Goal: Information Seeking & Learning: Learn about a topic

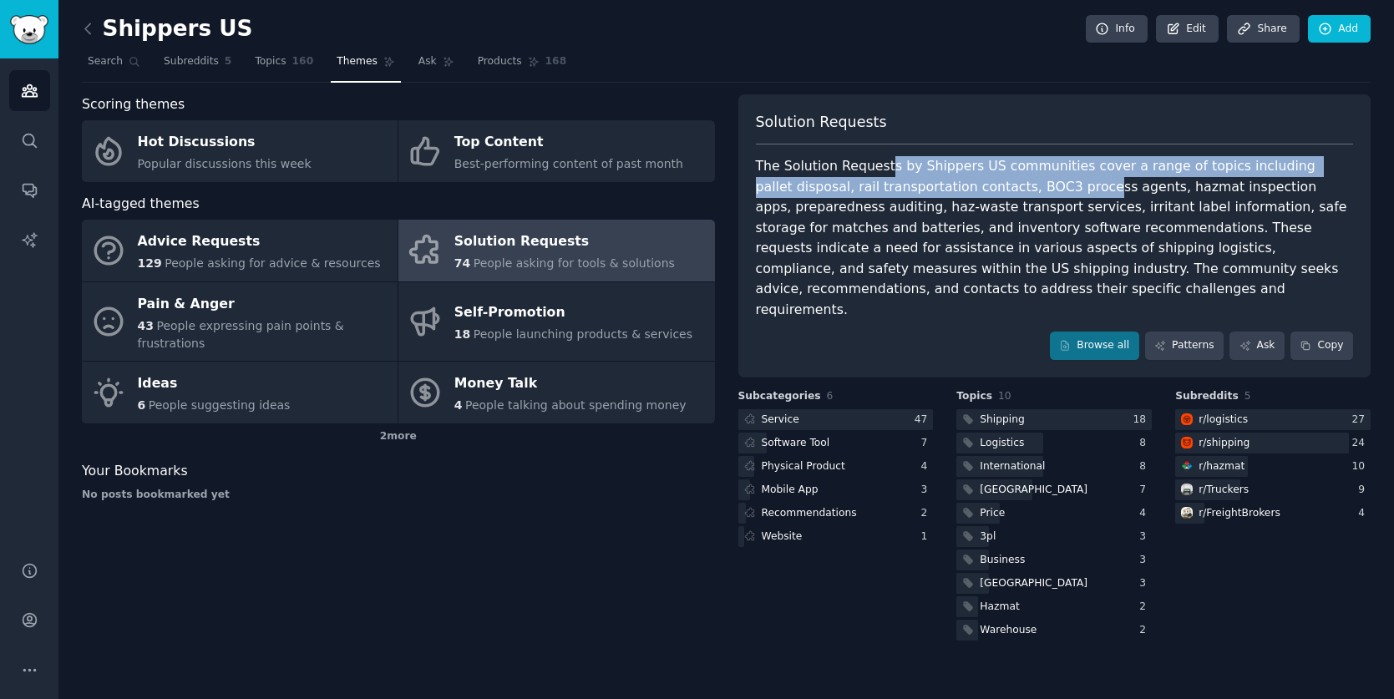
drag, startPoint x: 907, startPoint y: 170, endPoint x: 1053, endPoint y: 185, distance: 146.8
click at [1053, 185] on div "The Solution Requests by Shippers US communities cover a range of topics includ…" at bounding box center [1055, 238] width 598 height 164
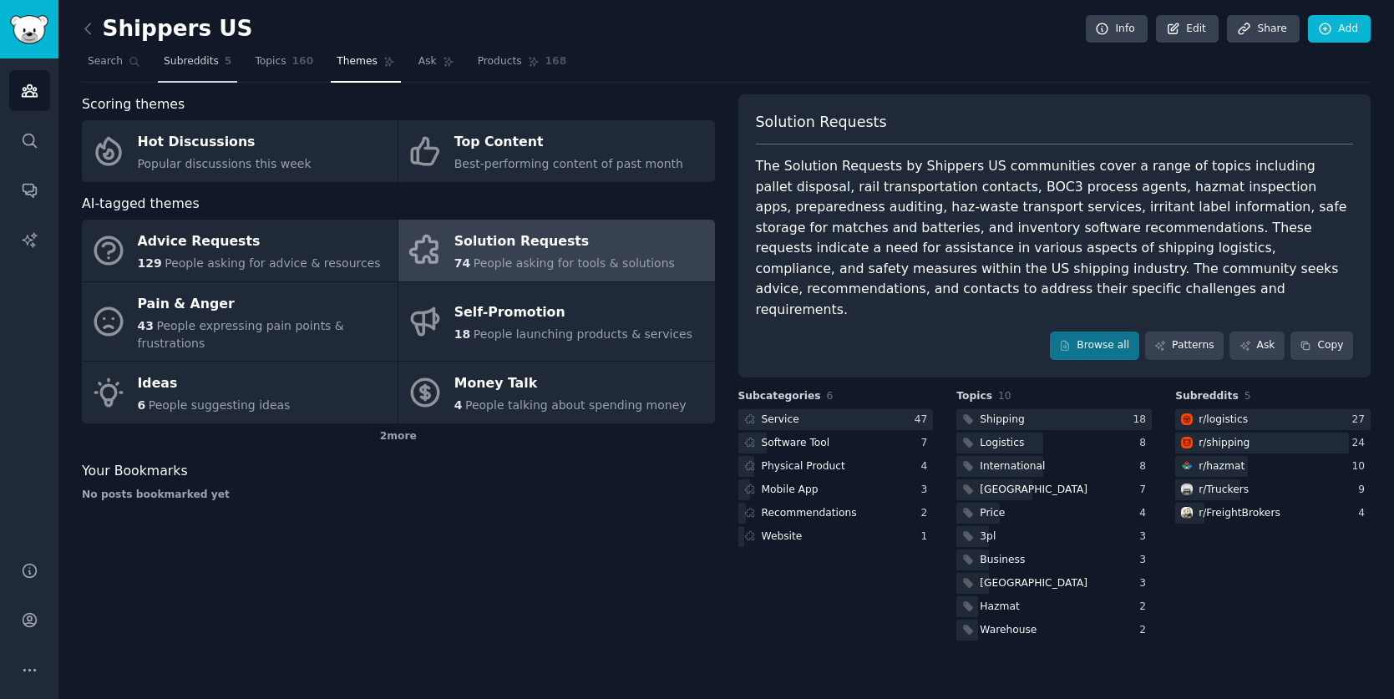
click at [194, 73] on link "Subreddits 5" at bounding box center [197, 65] width 79 height 34
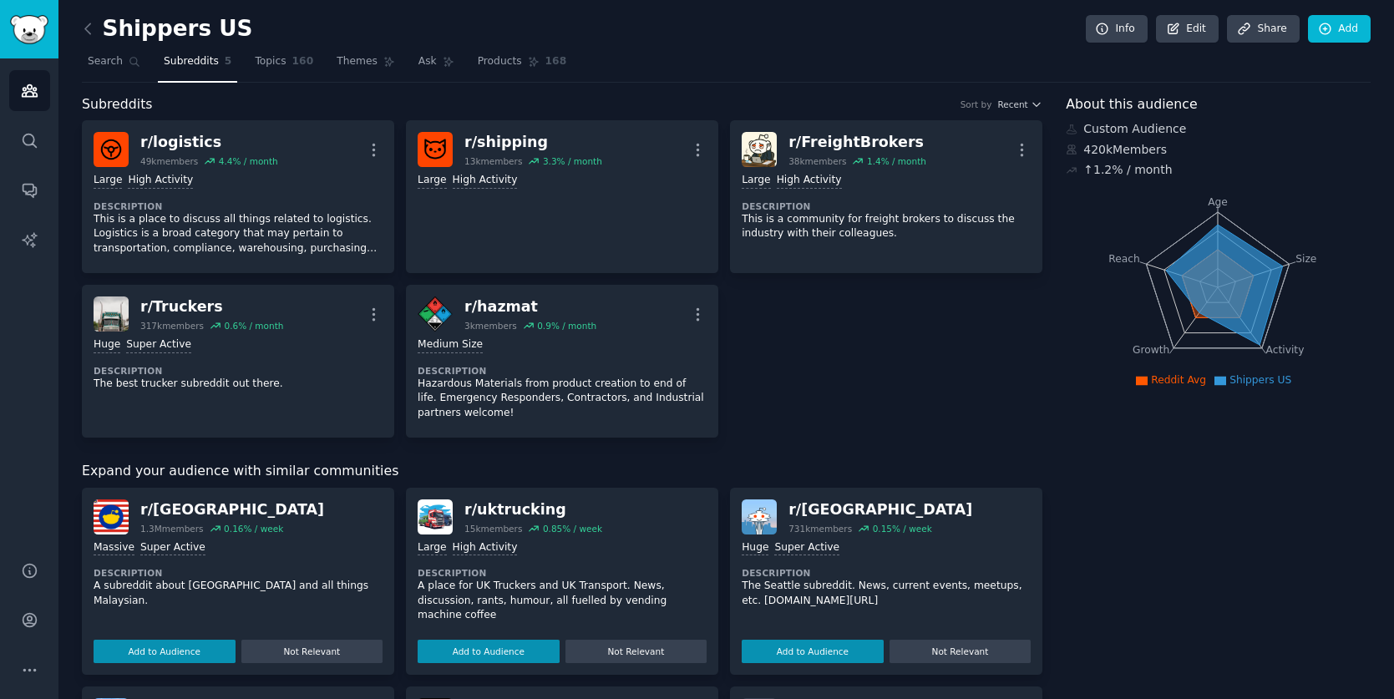
click at [1213, 227] on icon at bounding box center [1224, 285] width 117 height 120
drag, startPoint x: 1213, startPoint y: 215, endPoint x: 1213, endPoint y: 205, distance: 9.2
click at [1213, 211] on icon "Age Size Activity Growth Reach" at bounding box center [1218, 287] width 304 height 210
drag, startPoint x: 1214, startPoint y: 246, endPoint x: 1220, endPoint y: 271, distance: 26.5
click at [1216, 261] on icon "Age Size Activity Growth Reach" at bounding box center [1218, 287] width 304 height 210
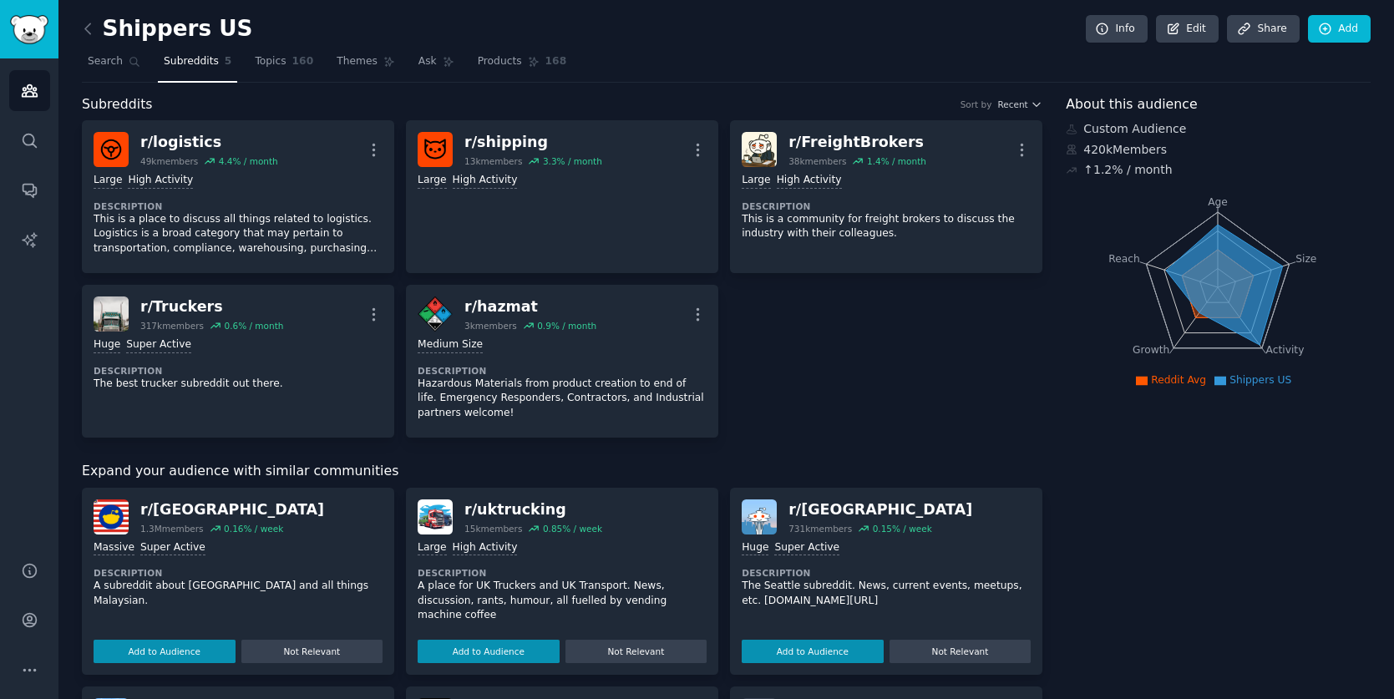
drag, startPoint x: 1223, startPoint y: 276, endPoint x: 1210, endPoint y: 303, distance: 29.9
click at [1224, 283] on icon at bounding box center [1224, 285] width 117 height 120
